Goal: Task Accomplishment & Management: Complete application form

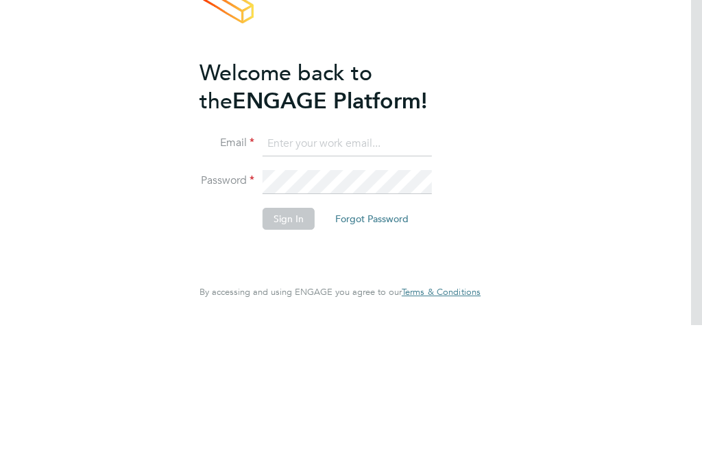
scroll to position [129, 0]
type input "[PERSON_NAME][EMAIL_ADDRESS][DOMAIN_NAME]"
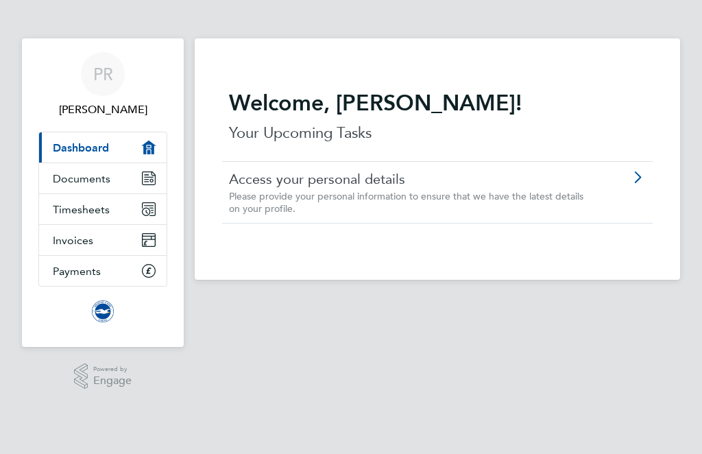
click at [147, 214] on icon "Main navigation" at bounding box center [146, 211] width 6 height 6
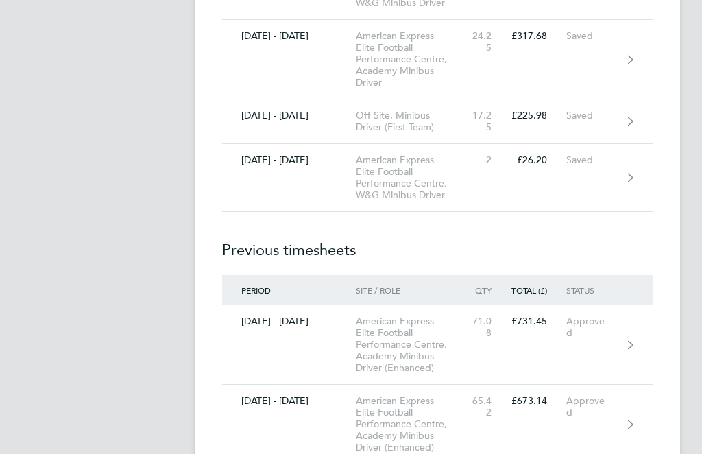
scroll to position [3978, 0]
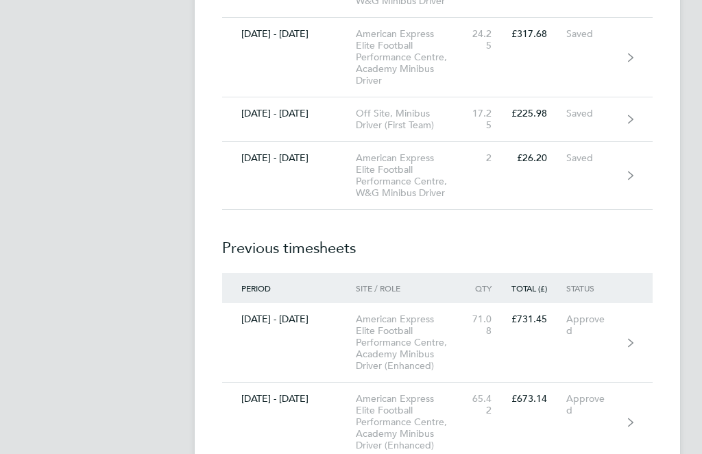
click at [619, 98] on link "01 - 31 Aug 2025 American Express Elite Football Performance Centre, Academy Mi…" at bounding box center [437, 57] width 430 height 79
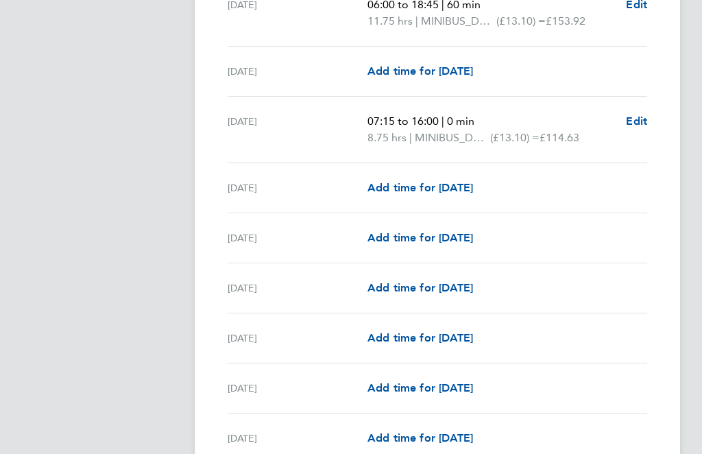
scroll to position [1480, 0]
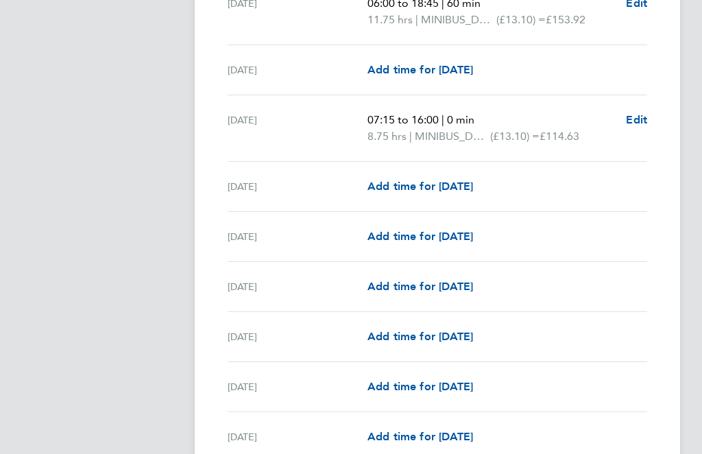
click at [473, 286] on span "Add time for Wed 27 Aug" at bounding box center [420, 286] width 106 height 13
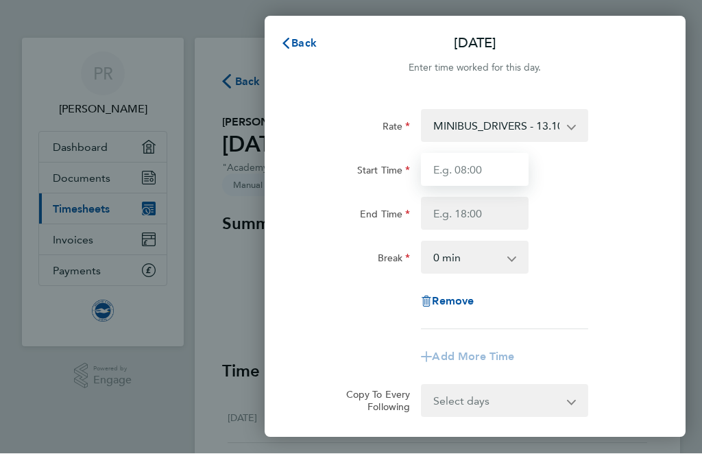
click at [483, 171] on input "Start Time" at bounding box center [475, 169] width 108 height 33
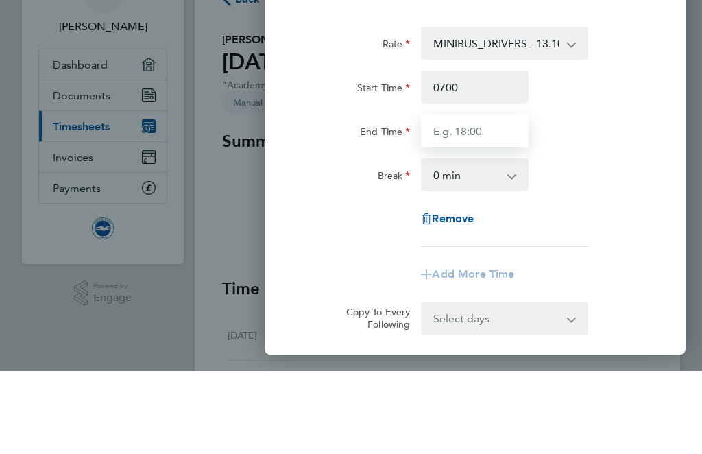
click at [490, 197] on input "End Time" at bounding box center [475, 213] width 108 height 33
type input "07:00"
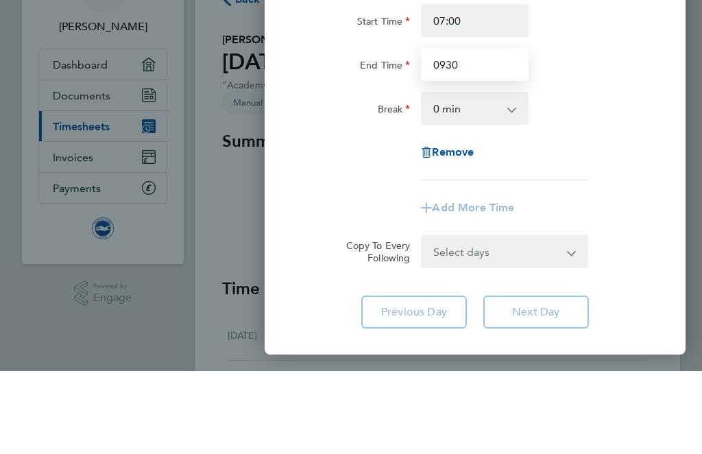
scroll to position [67, 0]
click at [501, 175] on select "0 min 15 min 30 min 45 min 60 min 75 min 90 min" at bounding box center [466, 190] width 88 height 30
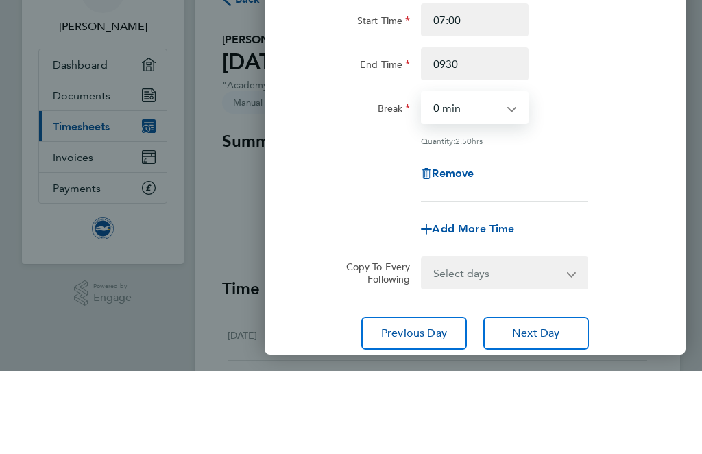
type input "09:30"
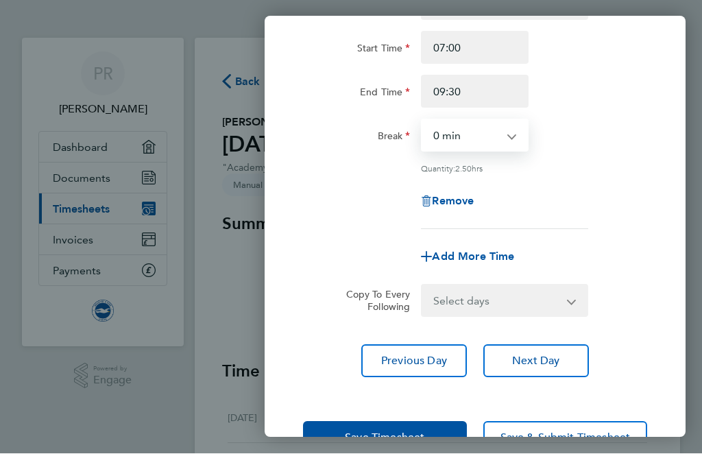
scroll to position [121, 0]
click at [490, 260] on span "Add More Time" at bounding box center [473, 257] width 82 height 13
select select "null"
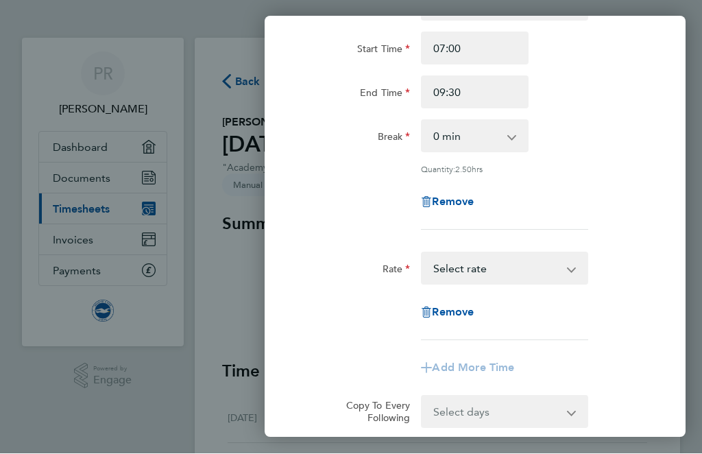
click at [533, 272] on select "MINIBUS_DRIVERS - 13.10 Select rate" at bounding box center [495, 268] width 147 height 30
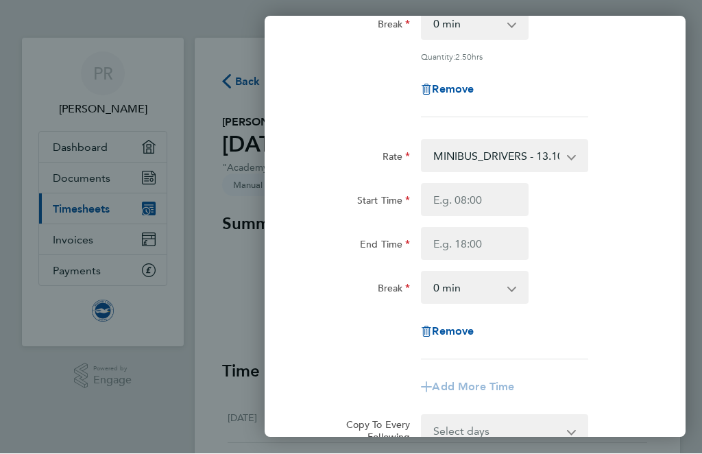
scroll to position [233, 0]
click at [481, 202] on input "Start Time" at bounding box center [475, 200] width 108 height 33
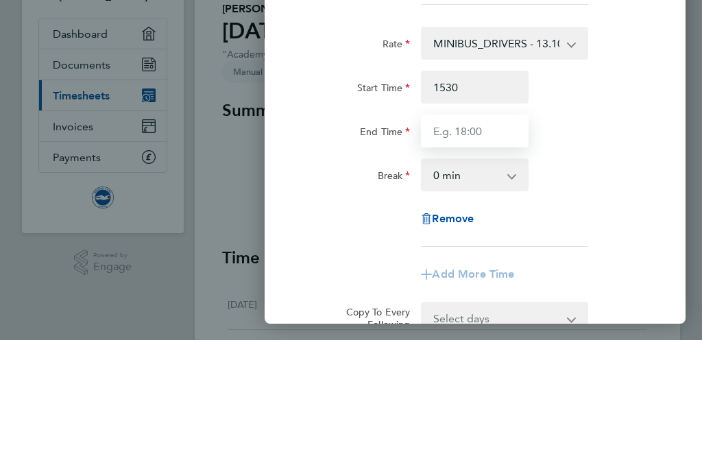
click at [484, 228] on input "End Time" at bounding box center [475, 244] width 108 height 33
type input "15:30"
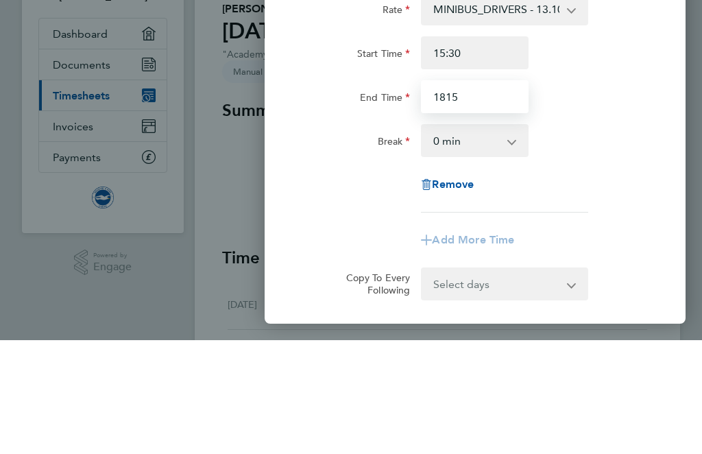
scroll to position [275, 0]
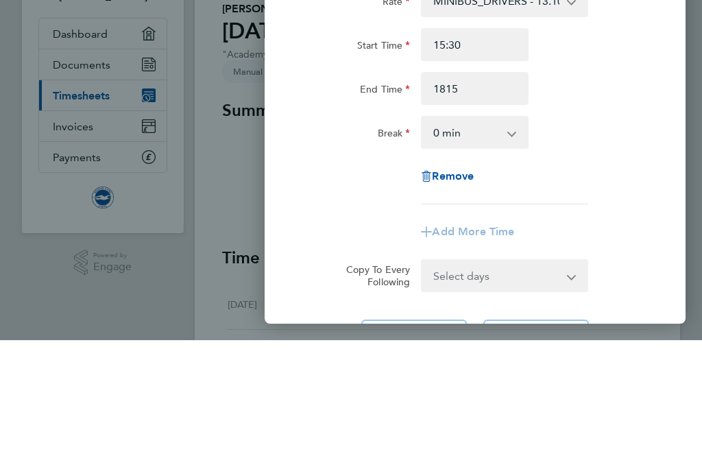
click at [491, 231] on select "0 min 15 min 30 min 45 min 60 min 75 min 90 min" at bounding box center [466, 246] width 88 height 30
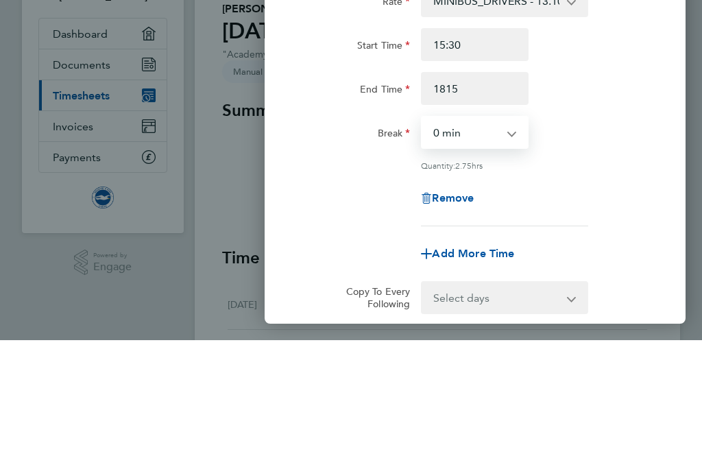
type input "18:15"
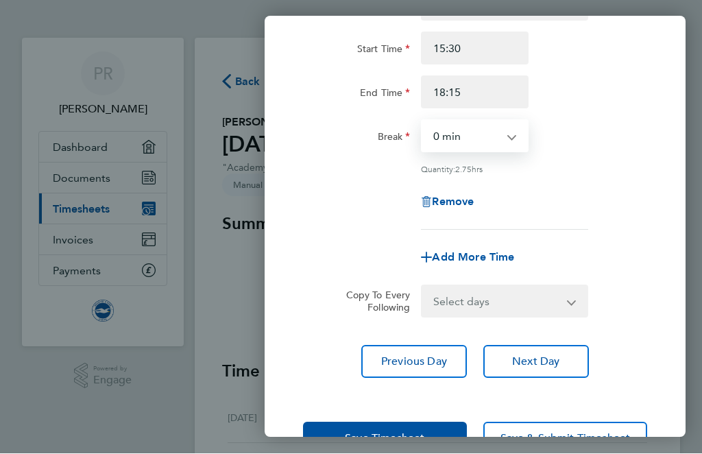
scroll to position [385, 0]
click at [409, 423] on button "Save Timesheet" at bounding box center [385, 438] width 164 height 33
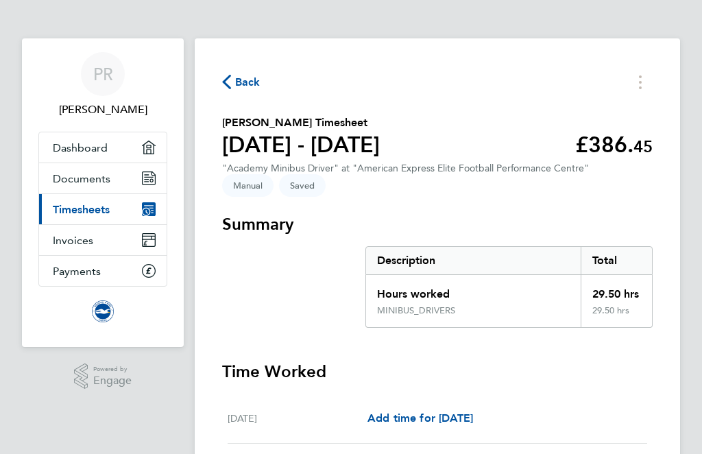
click at [240, 86] on span "Back" at bounding box center [247, 82] width 25 height 16
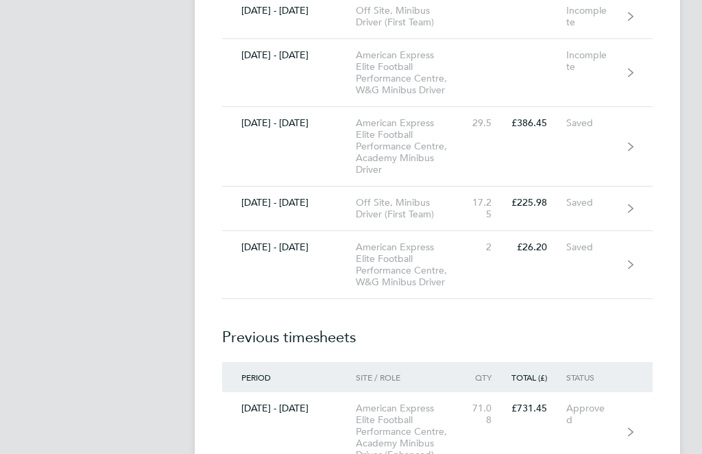
scroll to position [3891, 0]
